Goal: Task Accomplishment & Management: Complete application form

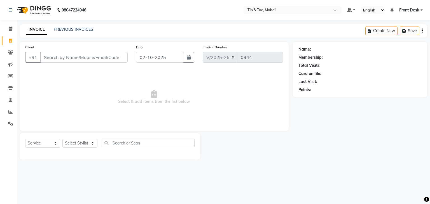
select select "5835"
select select "service"
click at [82, 60] on input "Client" at bounding box center [83, 57] width 87 height 11
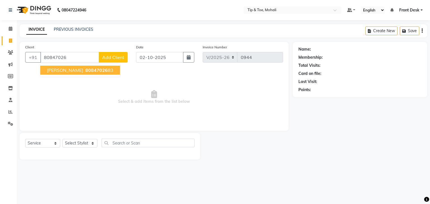
click at [82, 71] on span "[PERSON_NAME]" at bounding box center [65, 70] width 36 height 6
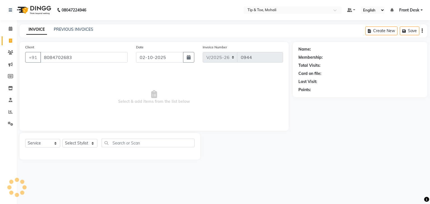
type input "8084702683"
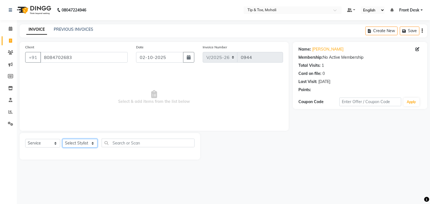
click at [87, 147] on select "Select Stylist Front Desk KAOTO [PERSON_NAME] [PERSON_NAME] [DATE][PERSON_NAME]…" at bounding box center [79, 143] width 35 height 9
select select "90381"
click at [62, 139] on select "Select Stylist Front Desk KAOTO [PERSON_NAME] [PERSON_NAME] [DATE][PERSON_NAME]…" at bounding box center [79, 143] width 35 height 9
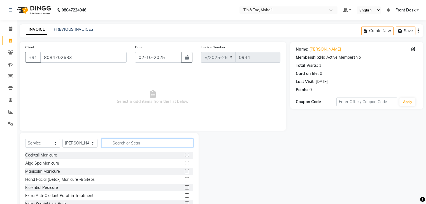
click at [147, 146] on input "text" at bounding box center [147, 143] width 91 height 9
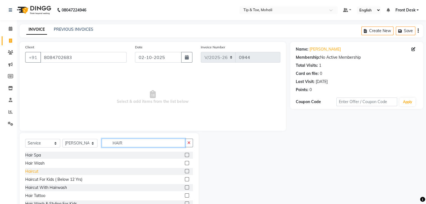
type input "HAIR"
click at [35, 170] on div "Haircut" at bounding box center [31, 172] width 13 height 6
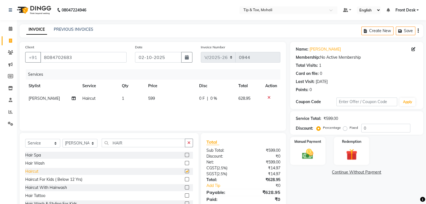
checkbox input "false"
click at [159, 99] on td "599" at bounding box center [170, 98] width 51 height 13
select select "90381"
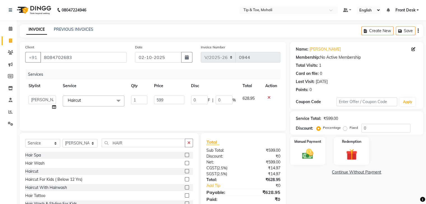
click at [159, 99] on input "599" at bounding box center [169, 100] width 30 height 9
type input "400"
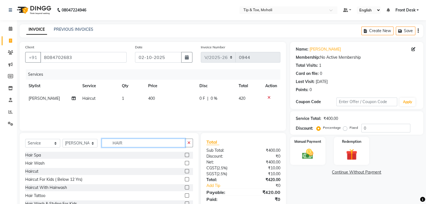
click at [134, 144] on input "HAIR" at bounding box center [143, 143] width 83 height 9
type input "H"
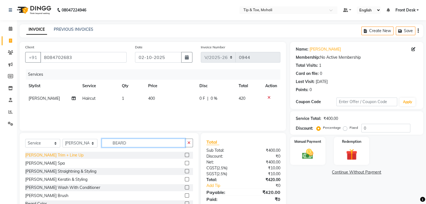
type input "BEARD"
click at [55, 156] on div "[PERSON_NAME] Trim + Line Up" at bounding box center [54, 155] width 58 height 6
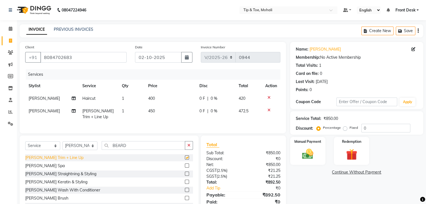
checkbox input "false"
click at [158, 111] on td "450" at bounding box center [170, 114] width 51 height 18
select select "90381"
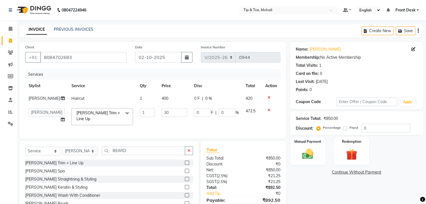
type input "300"
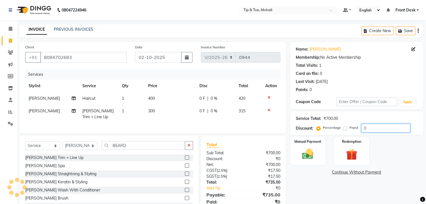
click at [375, 128] on input "0" at bounding box center [385, 128] width 49 height 9
type input "4.7619"
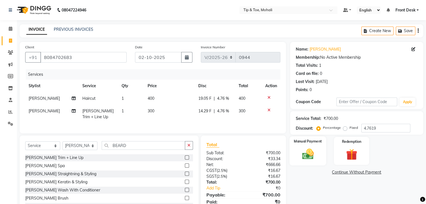
click at [313, 159] on img at bounding box center [307, 154] width 19 height 13
click at [365, 174] on span "CASH" at bounding box center [364, 173] width 12 height 6
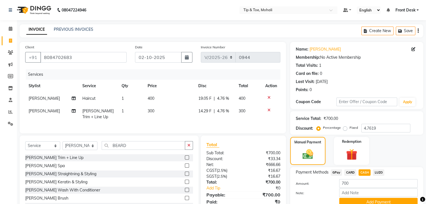
scroll to position [27, 0]
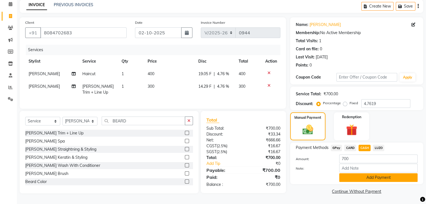
click at [367, 176] on button "Add Payment" at bounding box center [378, 177] width 78 height 9
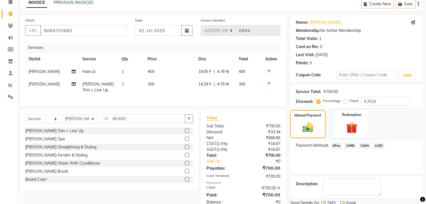
scroll to position [48, 0]
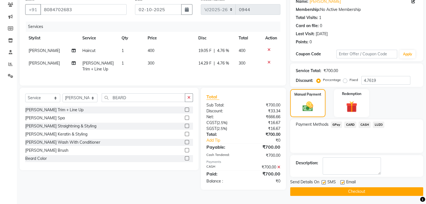
click at [351, 191] on button "Checkout" at bounding box center [356, 191] width 133 height 9
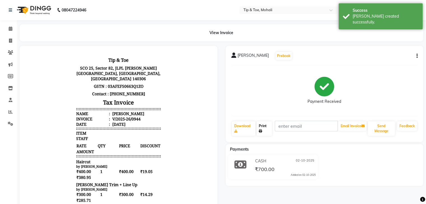
click at [264, 132] on link "Print" at bounding box center [263, 128] width 15 height 15
